Goal: Communication & Community: Answer question/provide support

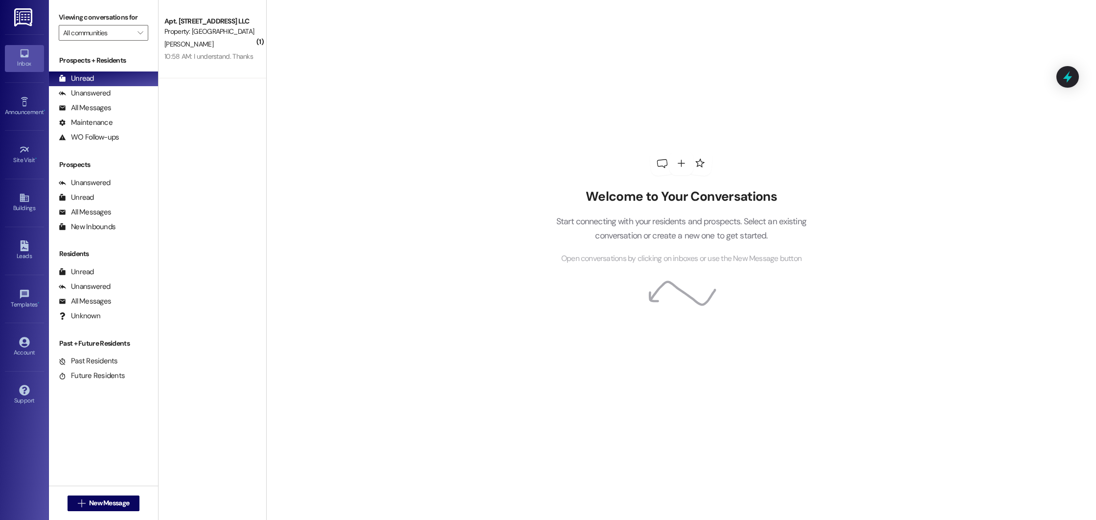
click at [203, 39] on div "[PERSON_NAME]" at bounding box center [209, 44] width 92 height 12
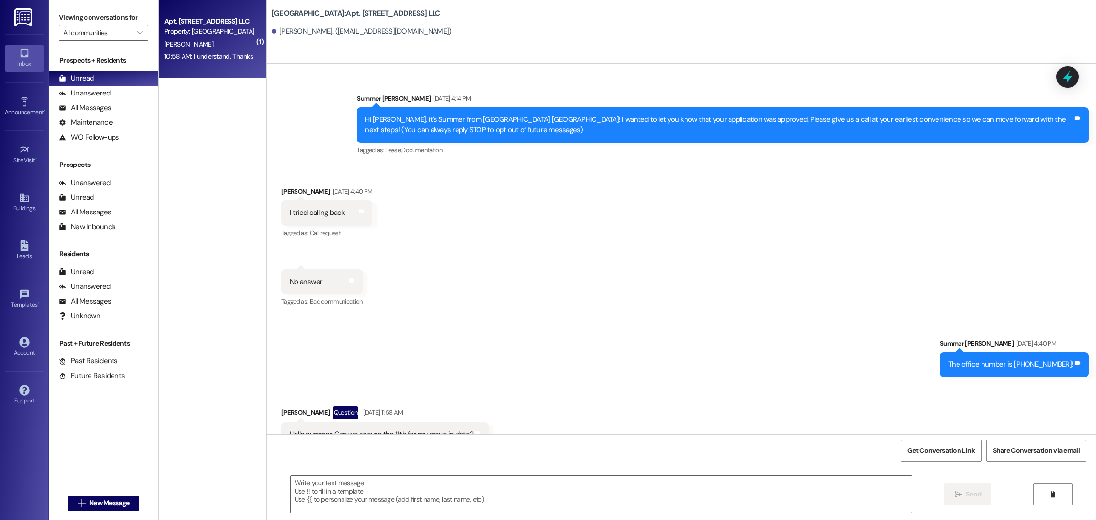
scroll to position [25599, 0]
